Goal: Task Accomplishment & Management: Use online tool/utility

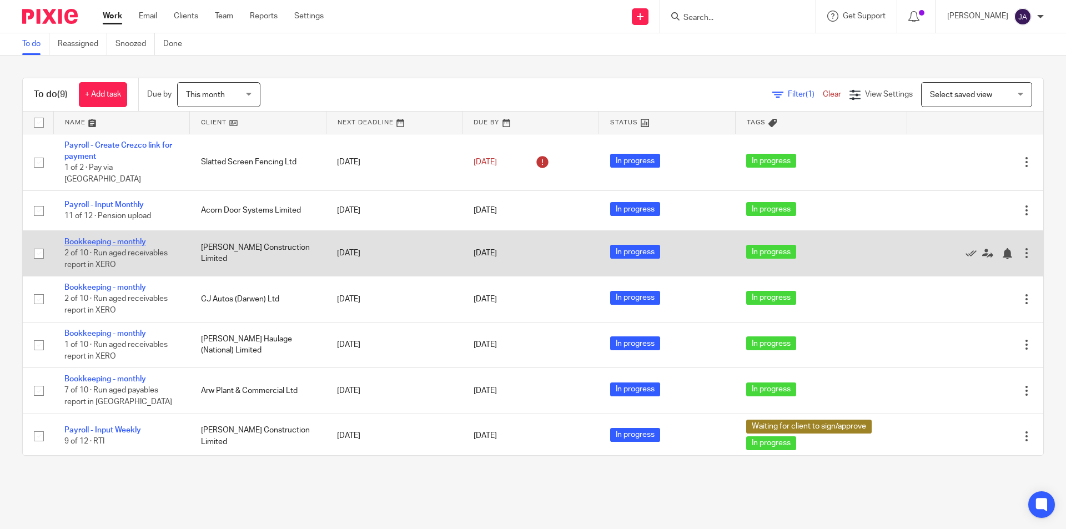
click at [106, 238] on link "Bookkeeping - monthly" at bounding box center [105, 242] width 82 height 8
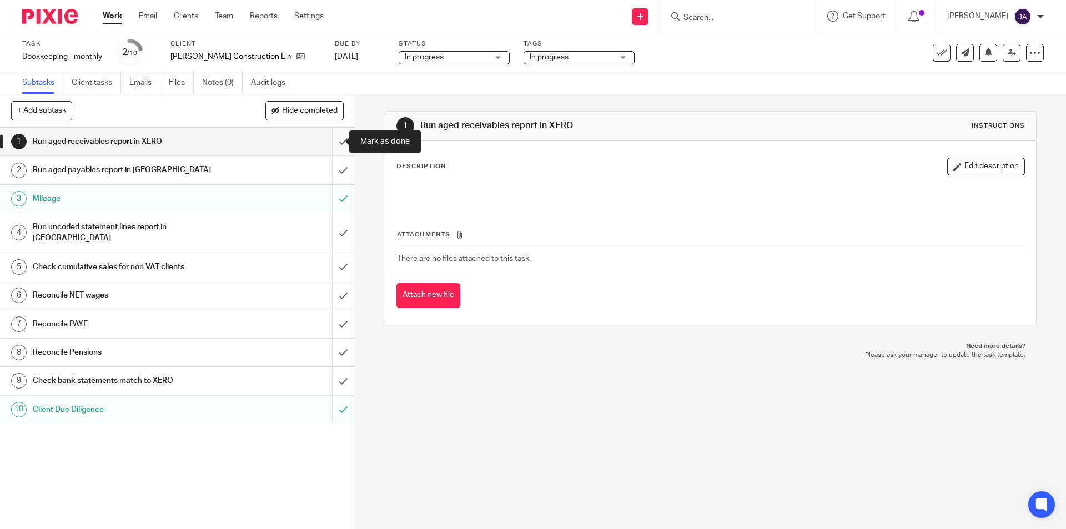
click at [331, 144] on input "submit" at bounding box center [177, 142] width 355 height 28
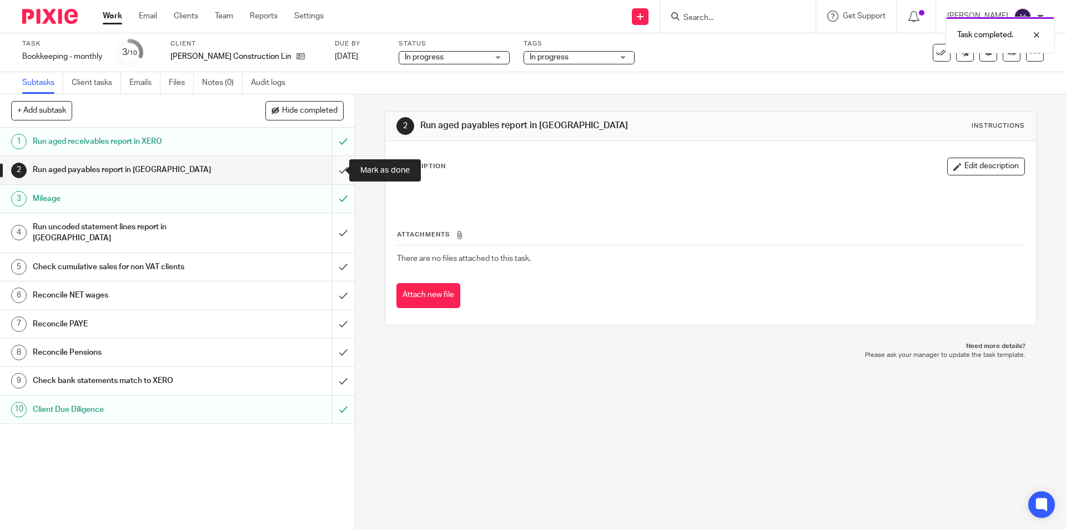
click at [329, 168] on input "submit" at bounding box center [177, 170] width 355 height 28
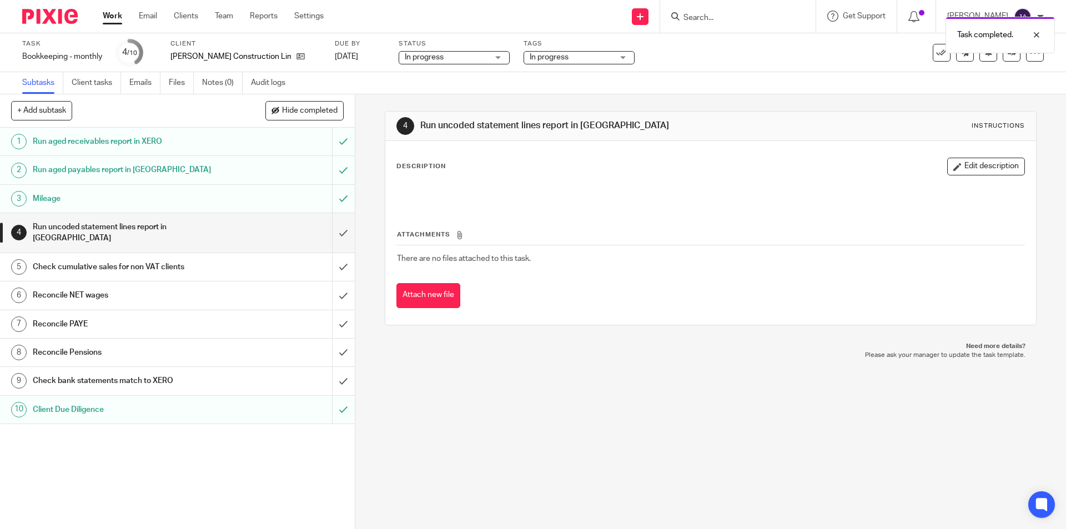
drag, startPoint x: 0, startPoint y: 0, endPoint x: 173, endPoint y: 228, distance: 285.7
click at [173, 228] on h1 "Run uncoded statement lines report in [GEOGRAPHIC_DATA]" at bounding box center [129, 233] width 192 height 28
click at [334, 224] on input "submit" at bounding box center [177, 232] width 355 height 39
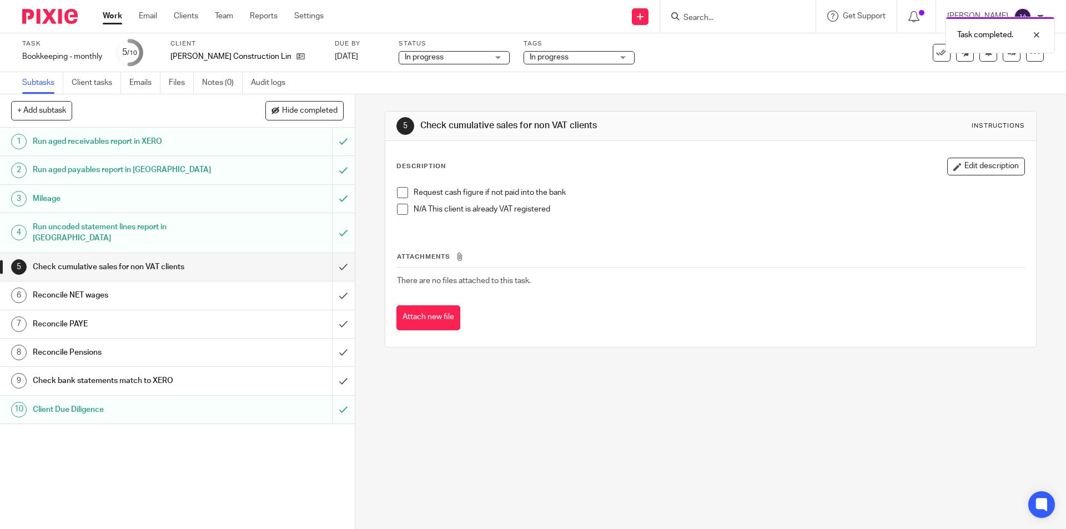
click at [397, 216] on li "N/A This client is already VAT registered" at bounding box center [710, 212] width 627 height 17
drag, startPoint x: 395, startPoint y: 209, endPoint x: 374, endPoint y: 221, distance: 24.9
click at [397, 208] on span at bounding box center [402, 209] width 11 height 11
click at [329, 260] on input "submit" at bounding box center [177, 267] width 355 height 28
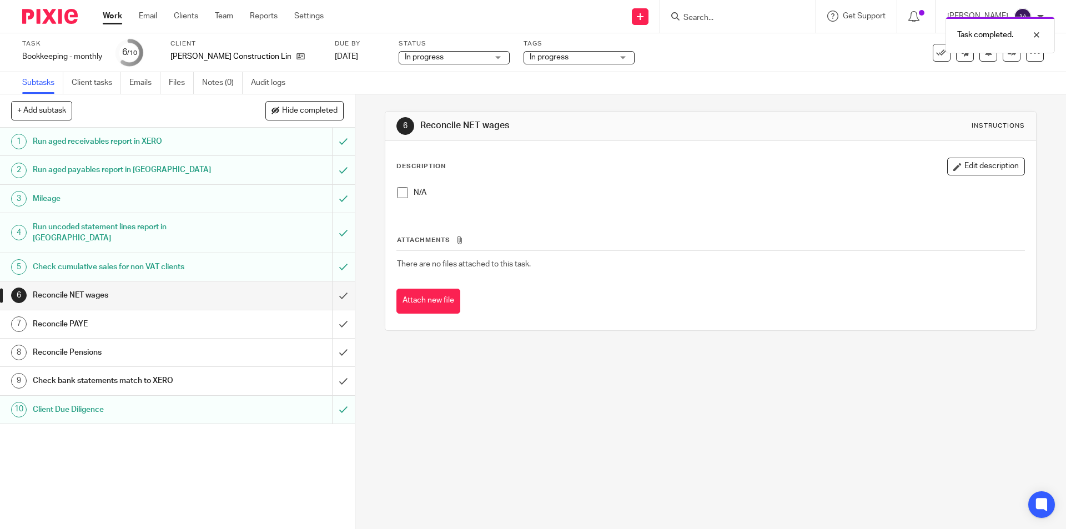
click at [224, 373] on div "Check bank statements match to XERO" at bounding box center [177, 381] width 288 height 17
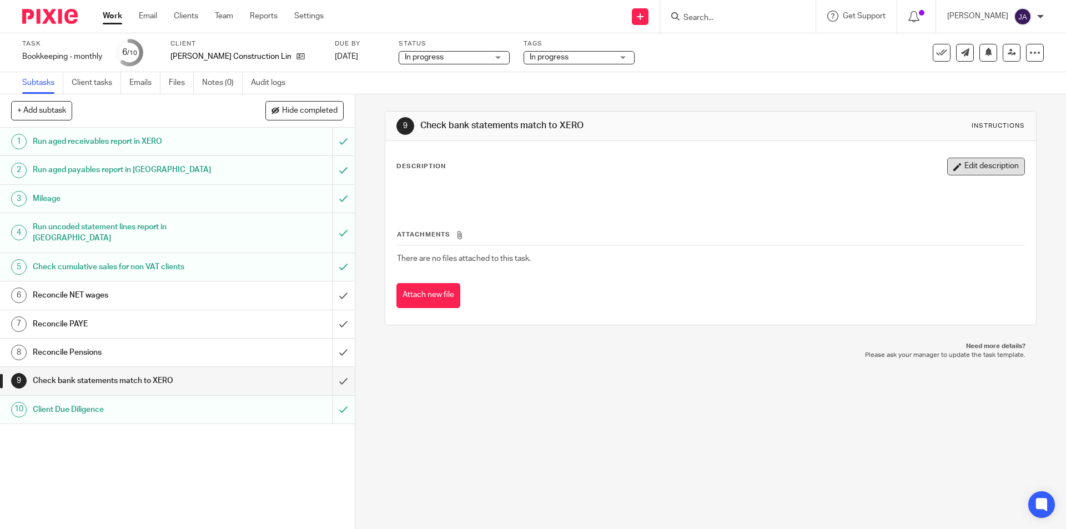
click at [956, 167] on button "Edit description" at bounding box center [986, 167] width 78 height 18
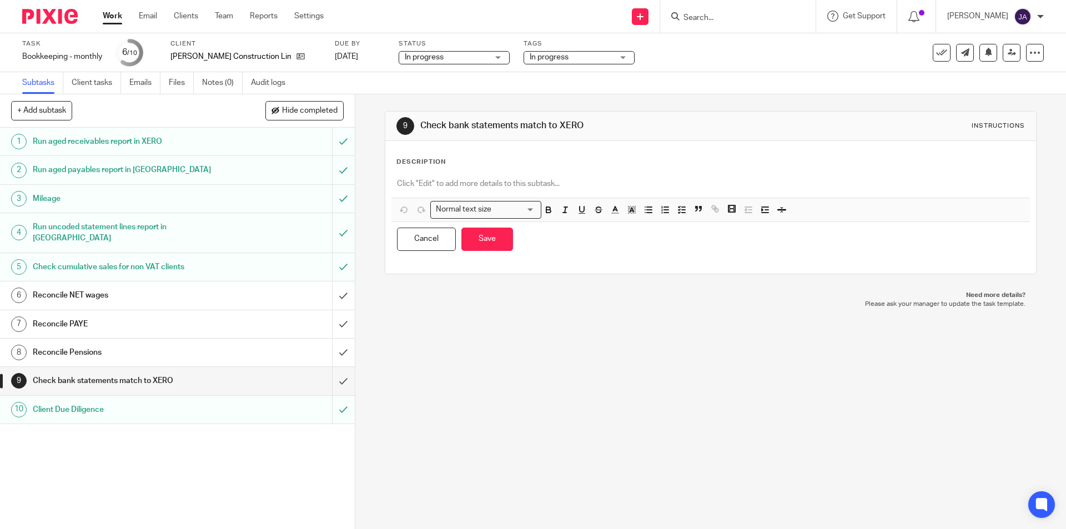
click at [555, 170] on div "Description Normal text size Loading... Remove Edit Insert new video Copy and p…" at bounding box center [710, 207] width 628 height 99
click at [525, 185] on p at bounding box center [710, 183] width 627 height 11
click at [500, 235] on button "Save" at bounding box center [487, 240] width 52 height 24
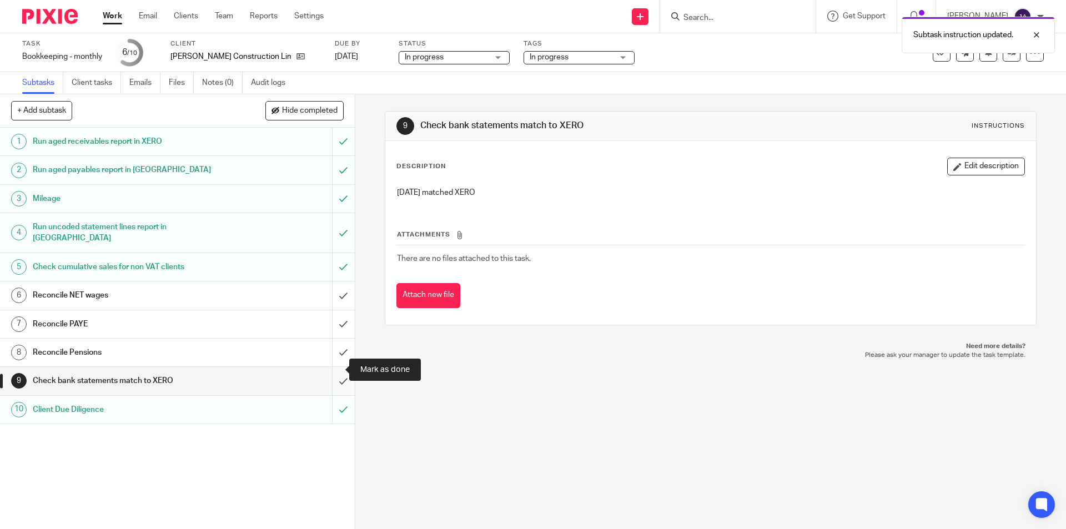
click at [338, 368] on input "submit" at bounding box center [177, 381] width 355 height 28
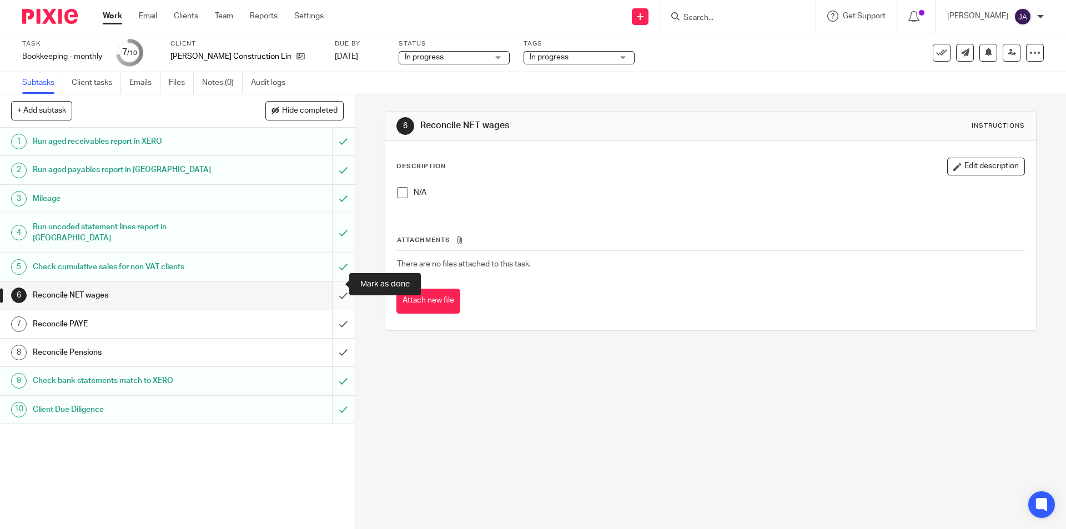
click at [334, 284] on input "submit" at bounding box center [177, 295] width 355 height 28
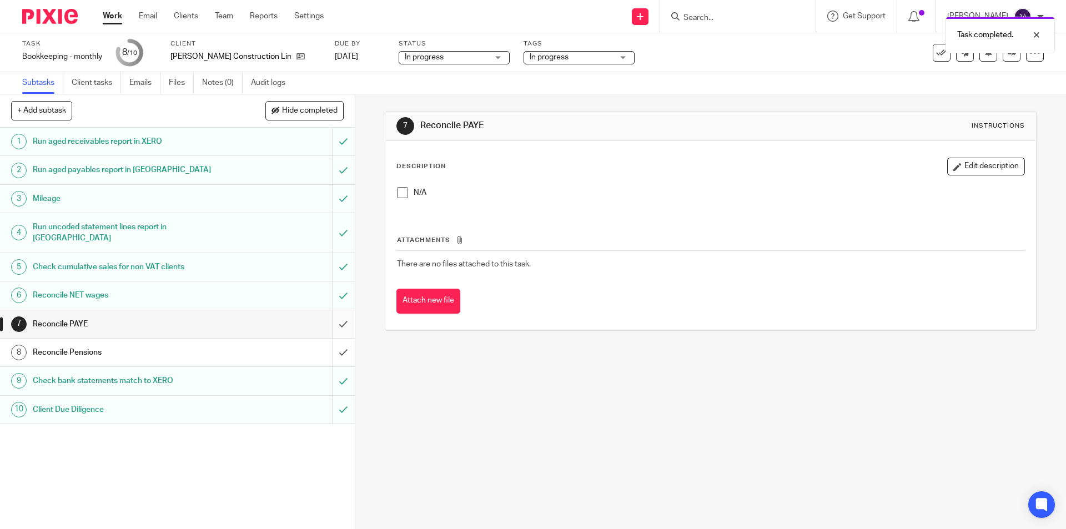
click at [333, 314] on input "submit" at bounding box center [177, 324] width 355 height 28
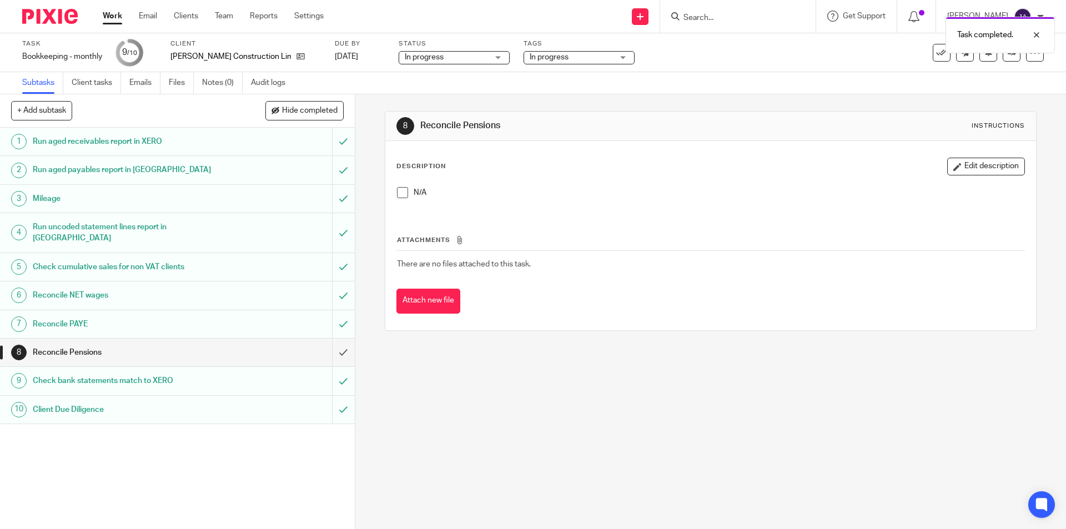
click at [530, 57] on span "In progress" at bounding box center [549, 57] width 39 height 8
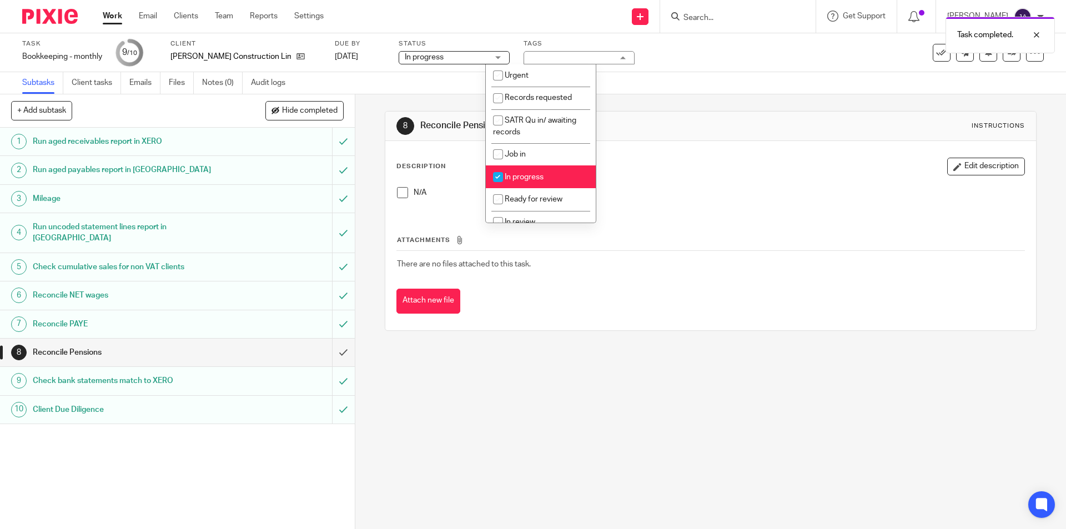
click at [529, 177] on span "In progress" at bounding box center [524, 177] width 39 height 8
checkbox input "false"
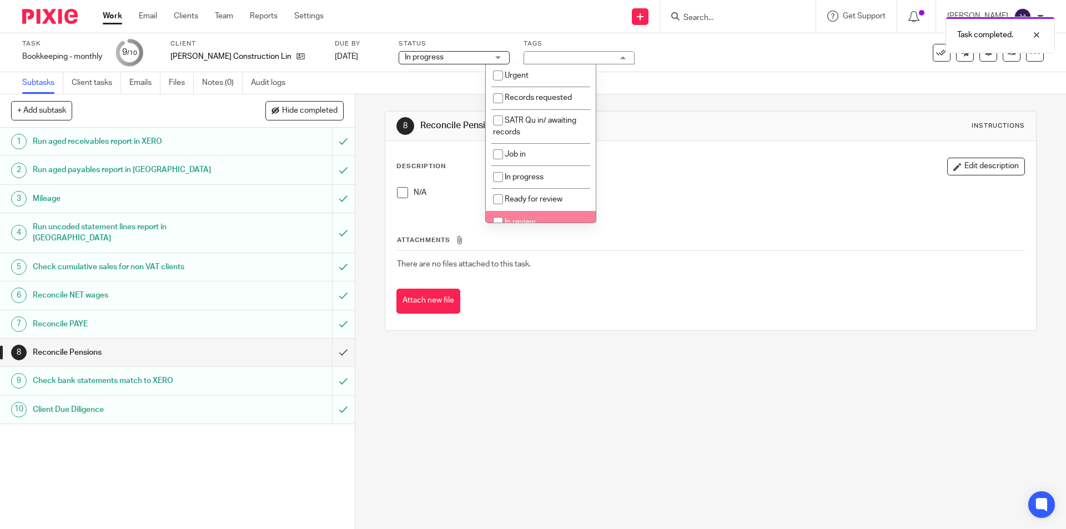
drag, startPoint x: 378, startPoint y: 426, endPoint x: 375, endPoint y: 416, distance: 10.2
click at [378, 424] on div "8 Reconcile Pensions Instructions Description Edit description N/A Attachments …" at bounding box center [710, 311] width 711 height 435
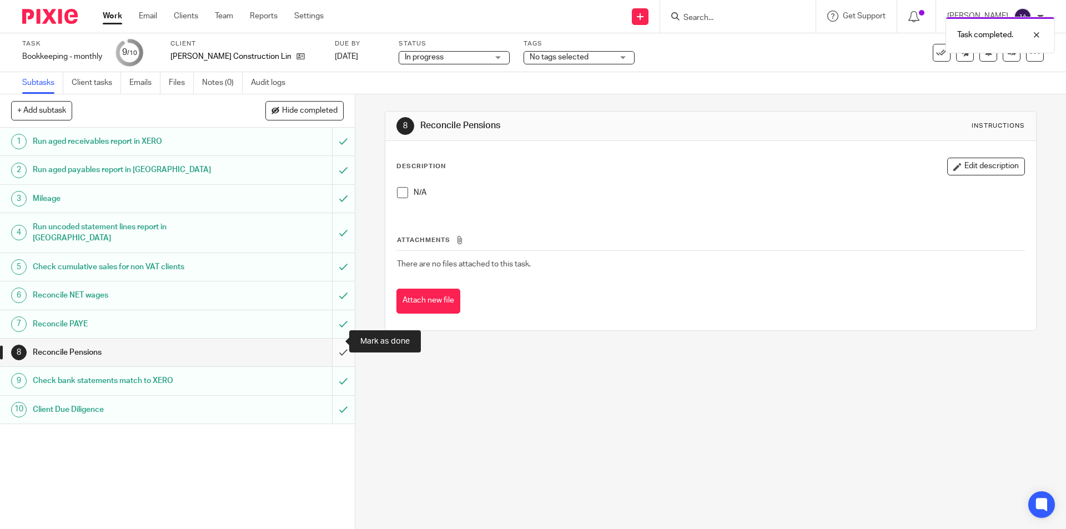
click at [331, 344] on input "submit" at bounding box center [177, 353] width 355 height 28
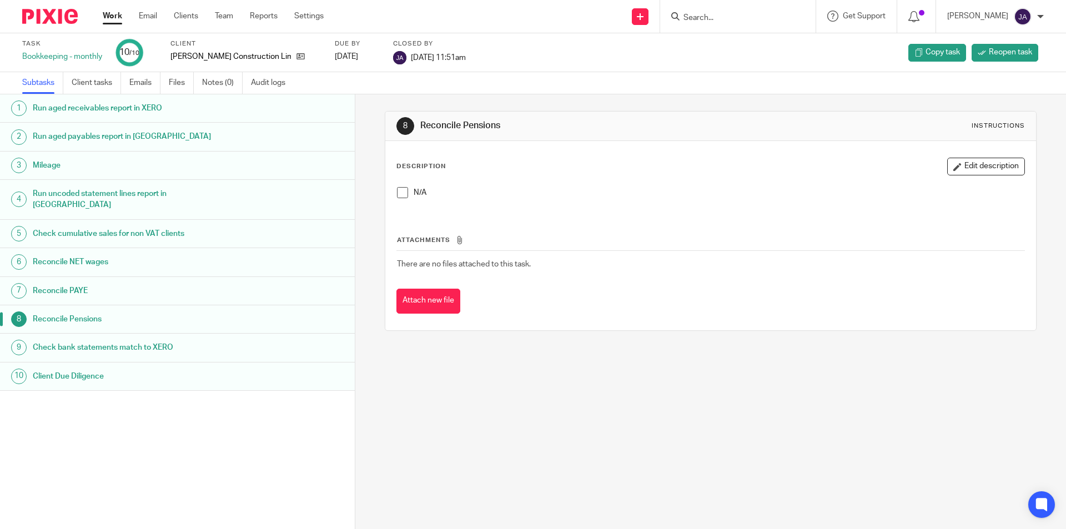
click at [102, 21] on div "Work Email Clients Team Reports Settings Work Email Clients Team Reports Settin…" at bounding box center [216, 16] width 249 height 33
click at [112, 12] on link "Work" at bounding box center [112, 16] width 19 height 11
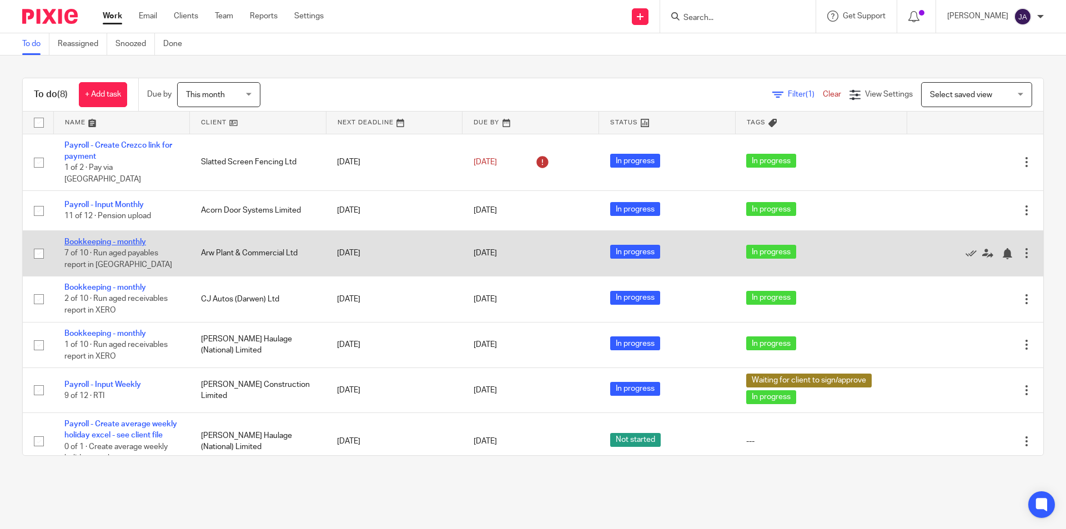
click at [115, 238] on link "Bookkeeping - monthly" at bounding box center [105, 242] width 82 height 8
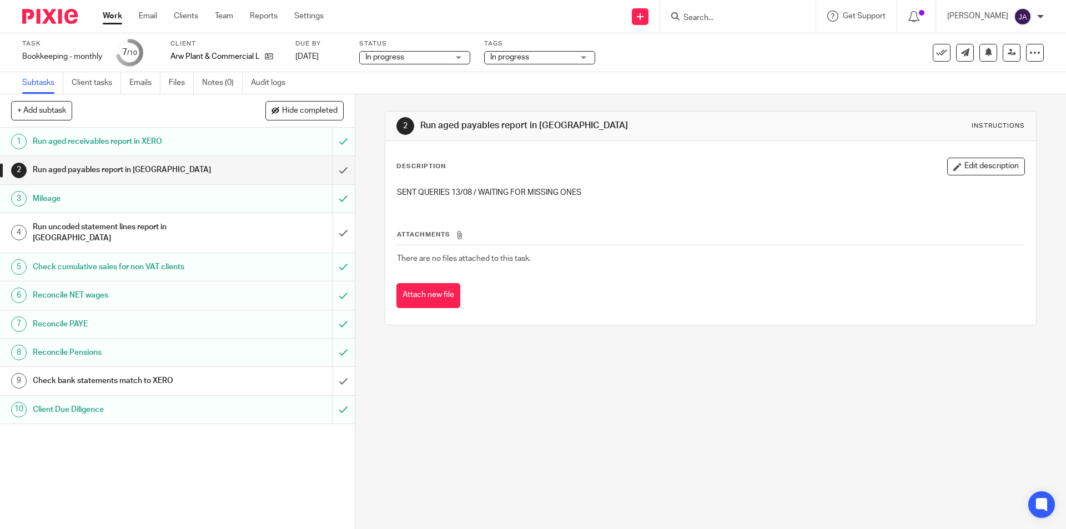
click at [115, 229] on h1 "Run uncoded statement lines report in [GEOGRAPHIC_DATA]" at bounding box center [129, 233] width 192 height 28
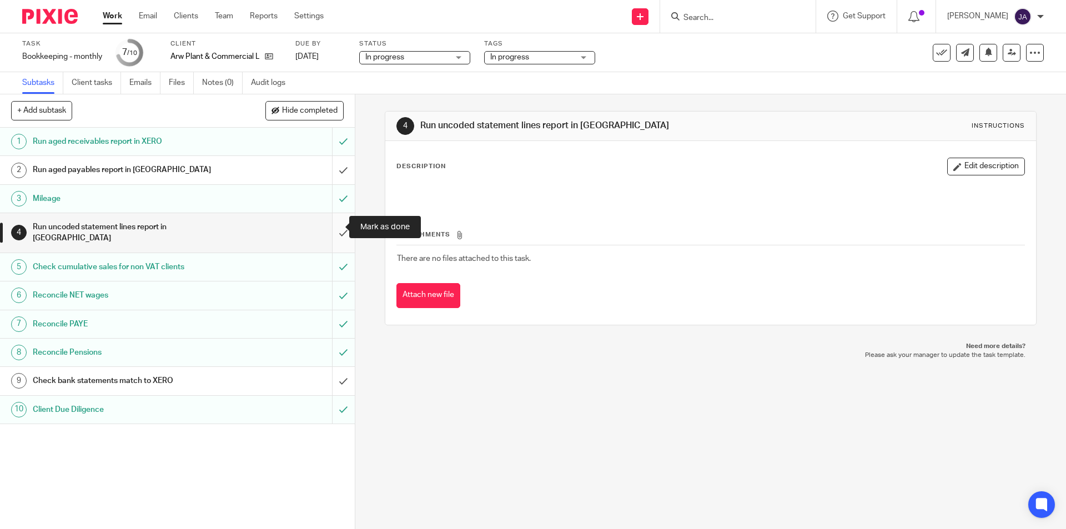
click at [329, 228] on input "submit" at bounding box center [177, 232] width 355 height 39
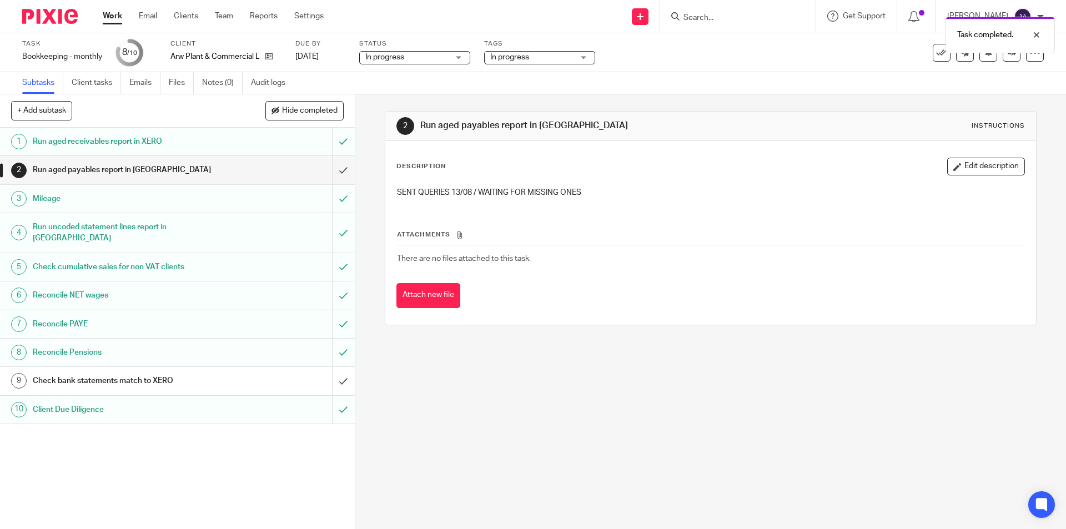
click at [128, 373] on h1 "Check bank statements match to XERO" at bounding box center [129, 381] width 192 height 17
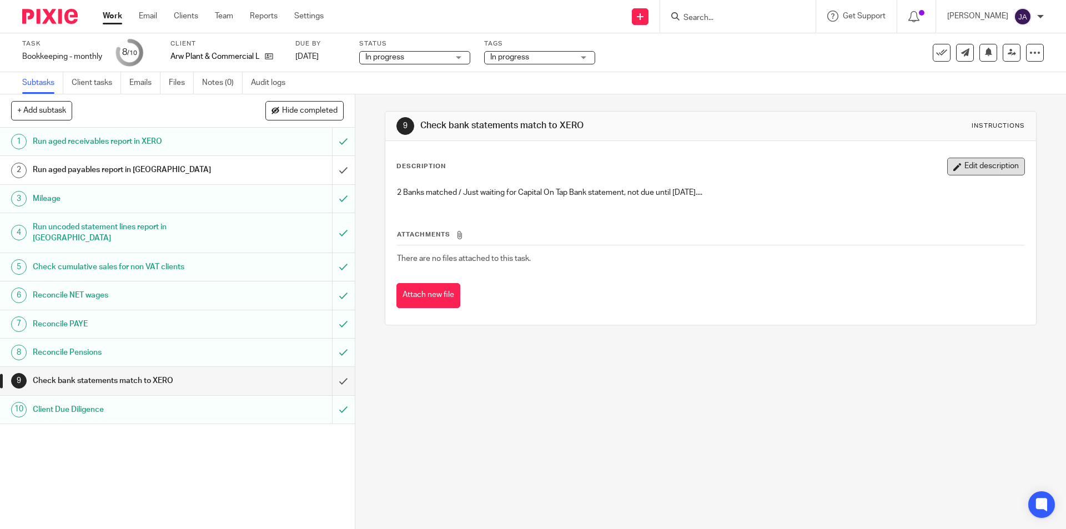
click at [949, 170] on button "Edit description" at bounding box center [986, 167] width 78 height 18
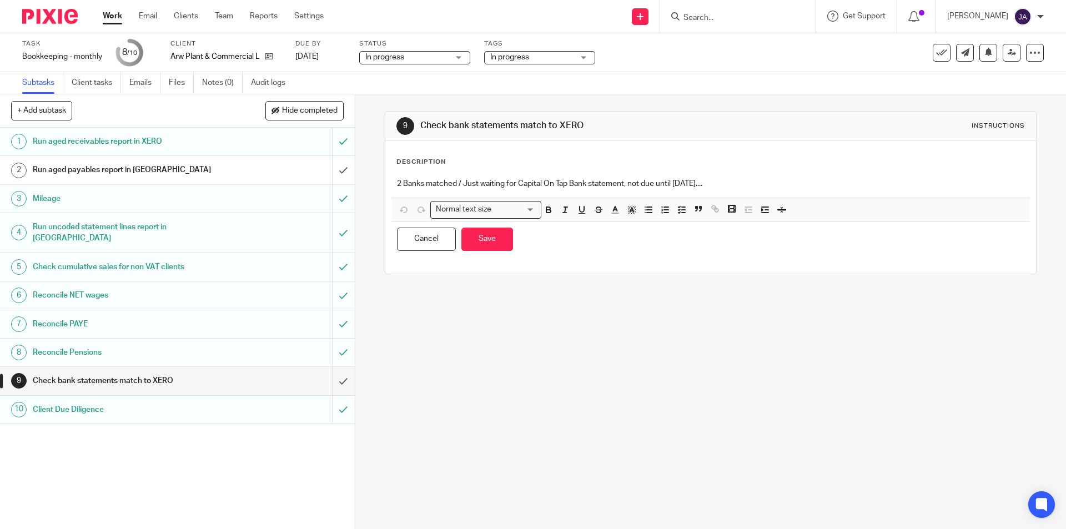
click at [731, 185] on p "2 Banks matched / Just waiting for Capital On Tap Bank statement, not due until…" at bounding box center [710, 183] width 627 height 11
click at [713, 182] on link ".....also" at bounding box center [707, 184] width 22 height 8
click at [477, 237] on button "Save" at bounding box center [487, 240] width 52 height 24
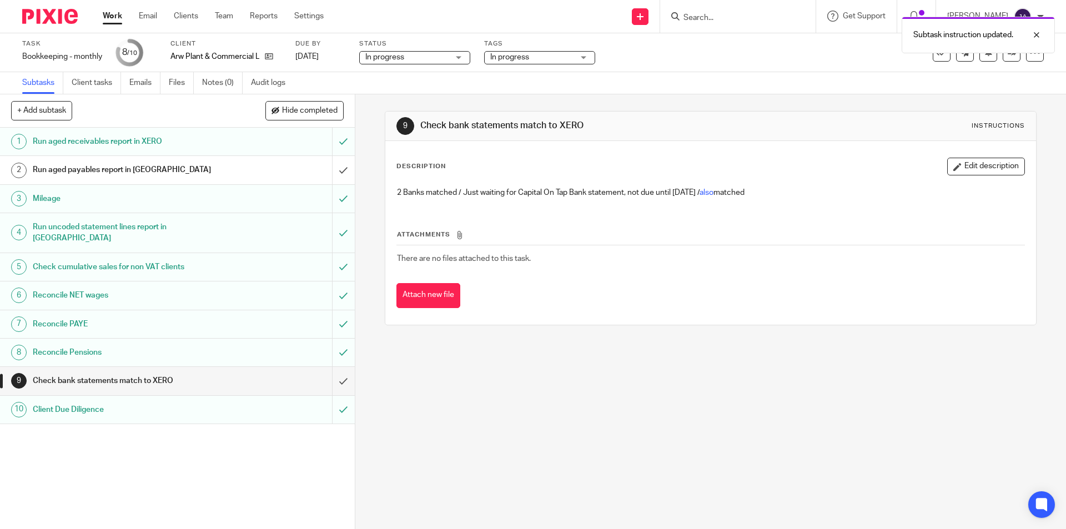
click at [561, 64] on div "In progress" at bounding box center [539, 57] width 111 height 13
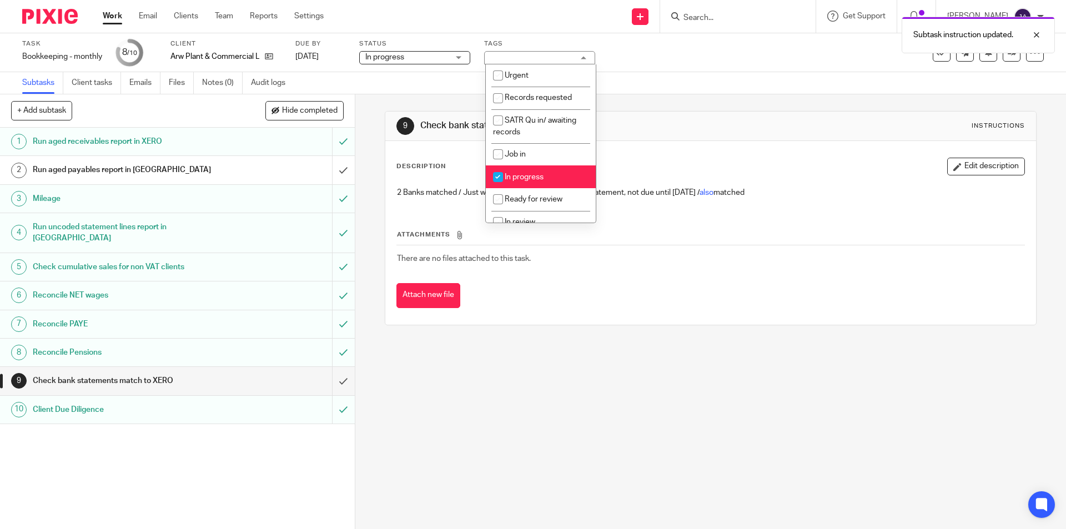
click at [557, 170] on li "In progress" at bounding box center [541, 176] width 110 height 23
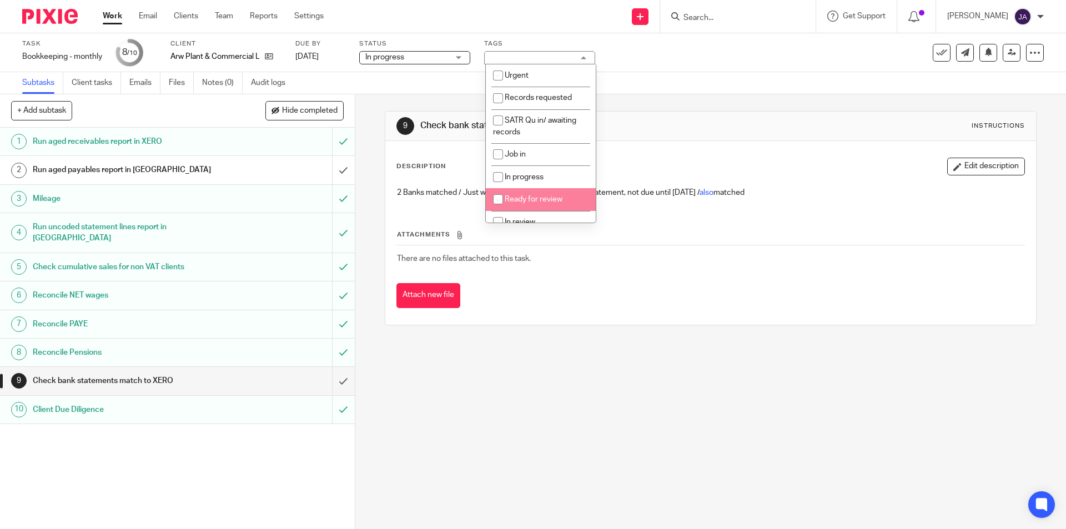
click at [624, 429] on div "9 Check bank statements match to XERO Instructions Description Edit description…" at bounding box center [710, 311] width 711 height 435
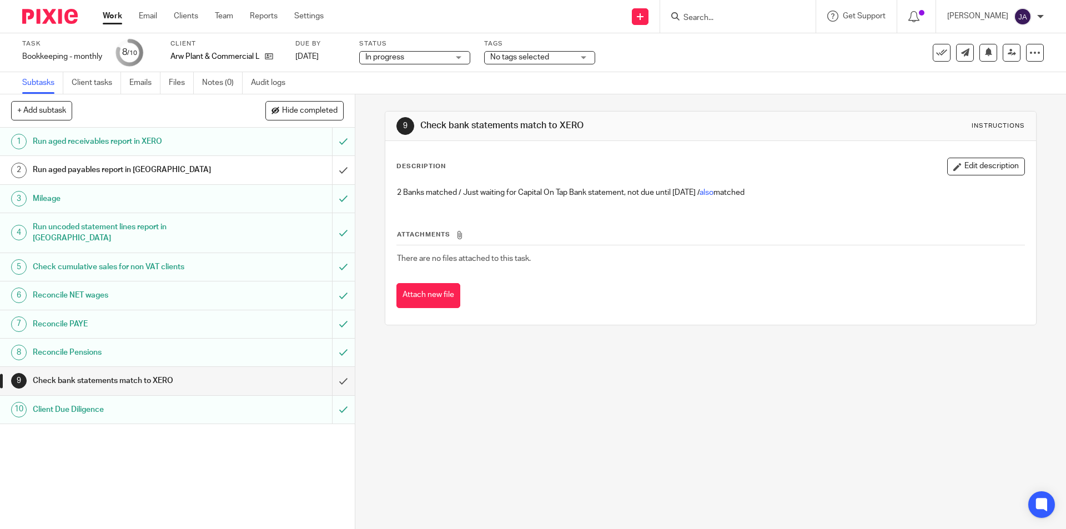
click at [509, 58] on span "No tags selected" at bounding box center [519, 57] width 59 height 8
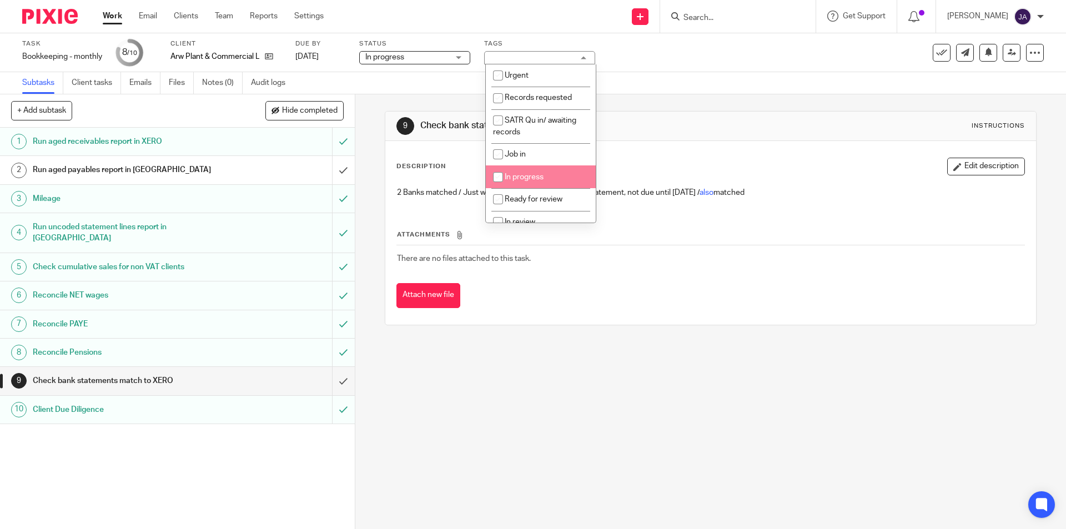
click at [521, 179] on span "In progress" at bounding box center [524, 177] width 39 height 8
checkbox input "true"
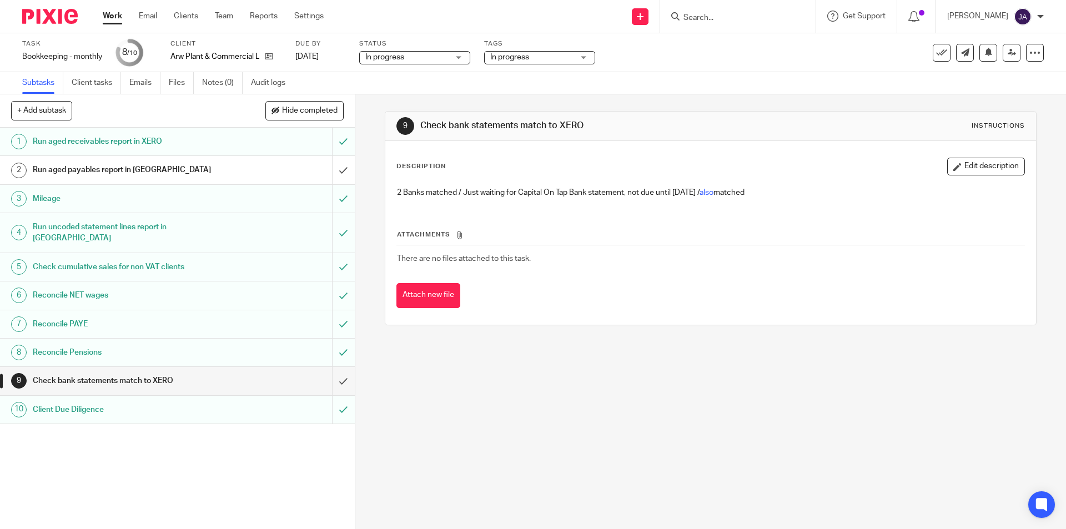
drag, startPoint x: 494, startPoint y: 365, endPoint x: 489, endPoint y: 358, distance: 8.5
click at [492, 363] on div "9 Check bank statements match to XERO Instructions Description Edit description…" at bounding box center [710, 311] width 711 height 435
click at [436, 298] on button "Attach new file" at bounding box center [428, 295] width 64 height 25
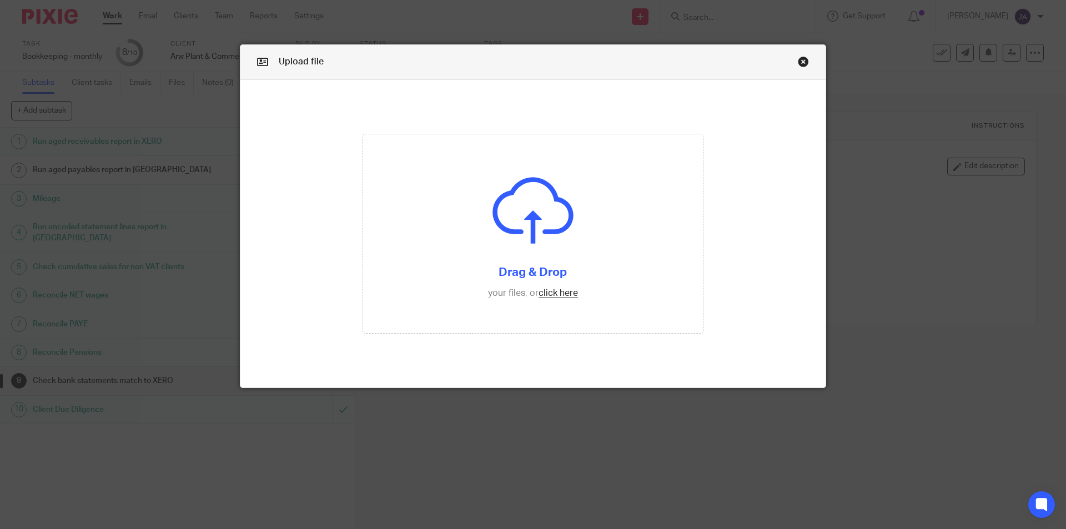
click at [801, 60] on link "Close this dialog window" at bounding box center [803, 63] width 11 height 15
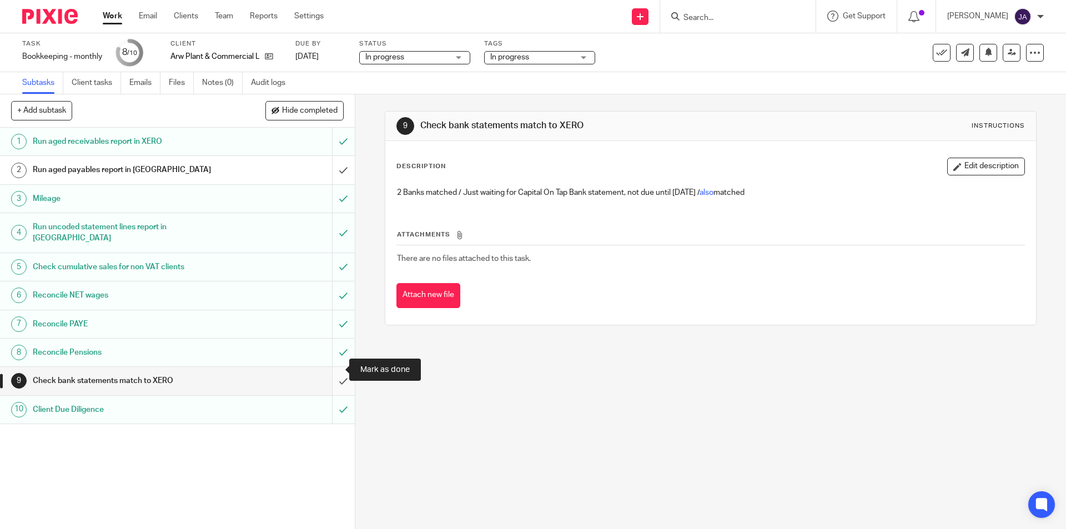
click at [338, 372] on input "submit" at bounding box center [177, 381] width 355 height 28
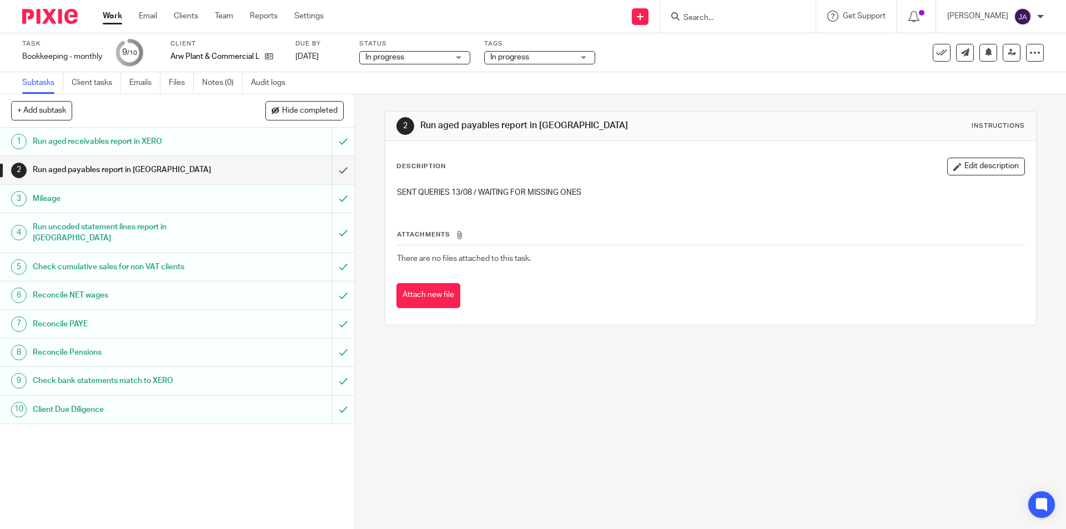
click at [554, 56] on span "In progress" at bounding box center [531, 58] width 83 height 12
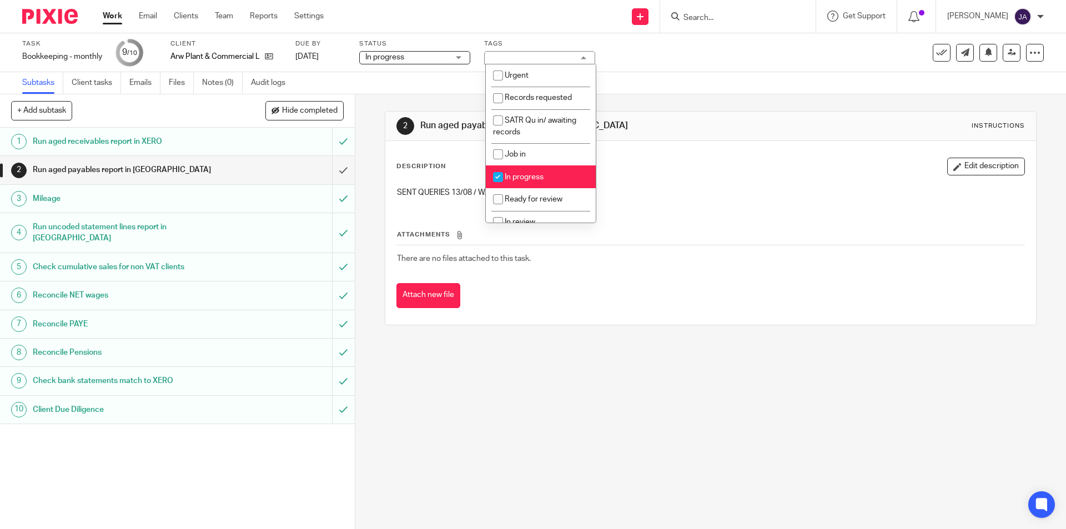
click at [513, 178] on span "In progress" at bounding box center [524, 177] width 39 height 8
checkbox input "false"
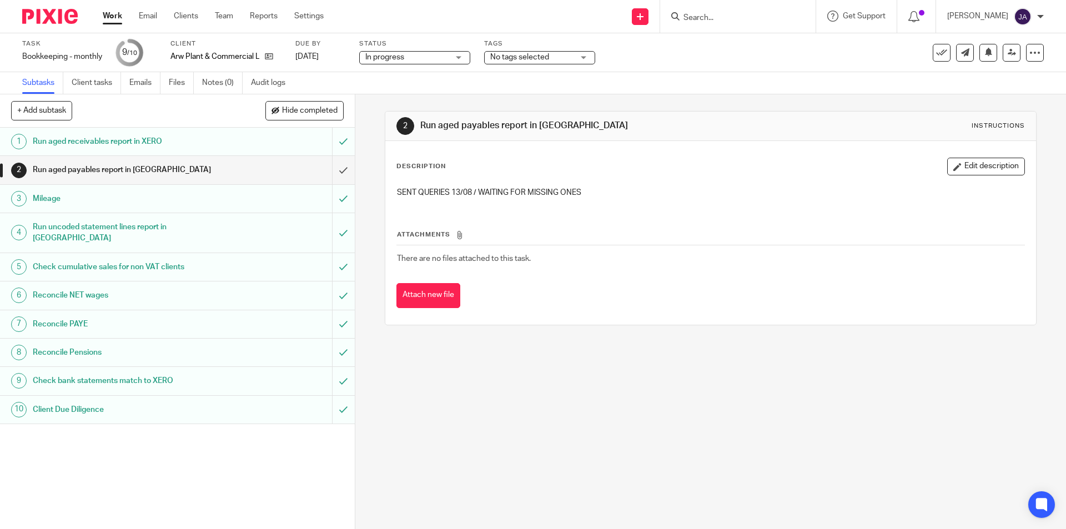
click at [507, 344] on div "2 Run aged payables report in [GEOGRAPHIC_DATA] Instructions Description Edit d…" at bounding box center [710, 311] width 711 height 435
click at [337, 171] on input "submit" at bounding box center [177, 170] width 355 height 28
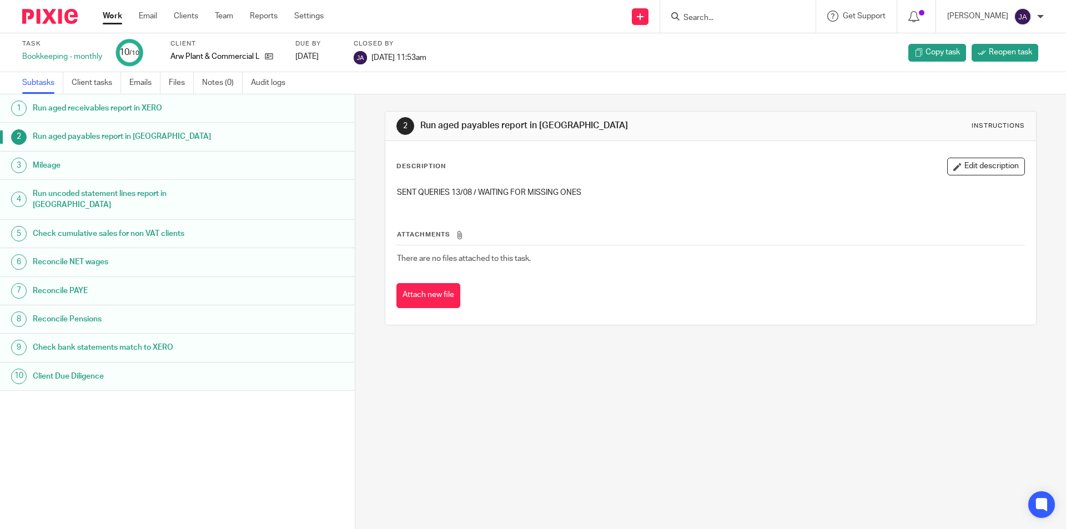
click at [110, 13] on link "Work" at bounding box center [112, 16] width 19 height 11
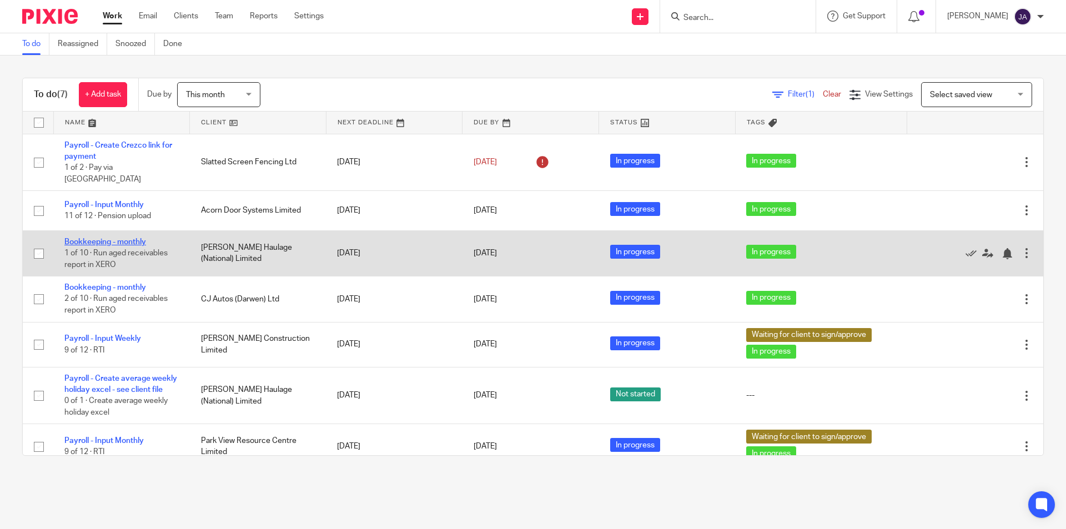
click at [130, 238] on link "Bookkeeping - monthly" at bounding box center [105, 242] width 82 height 8
